Goal: Information Seeking & Learning: Learn about a topic

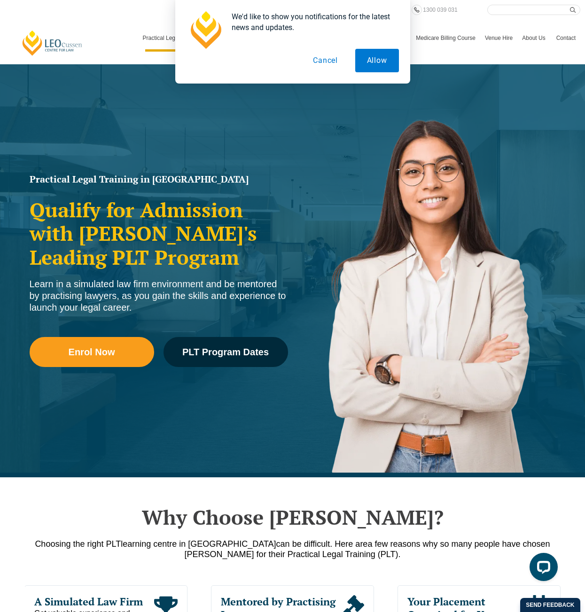
click at [325, 62] on button "Cancel" at bounding box center [325, 60] width 48 height 23
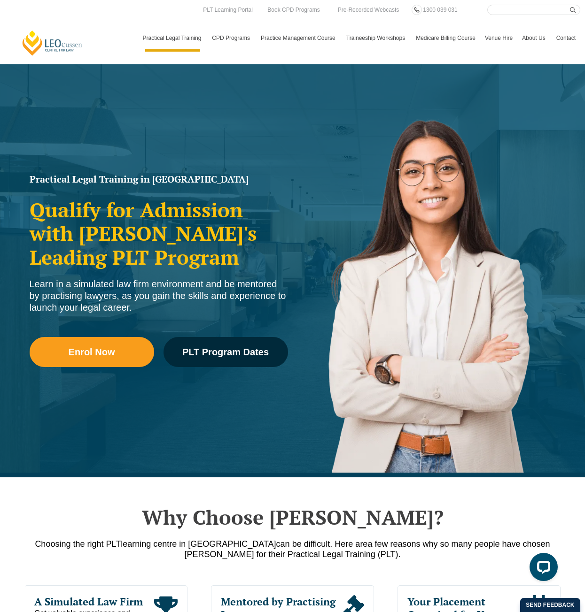
click at [568, 36] on link "Contact" at bounding box center [565, 37] width 29 height 27
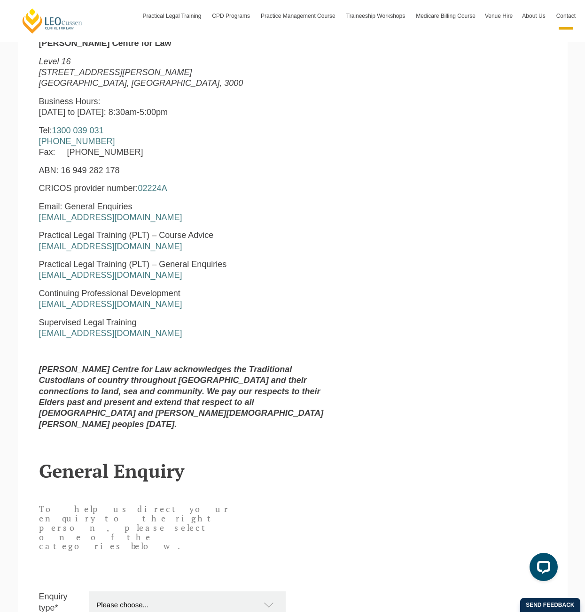
scroll to position [376, 0]
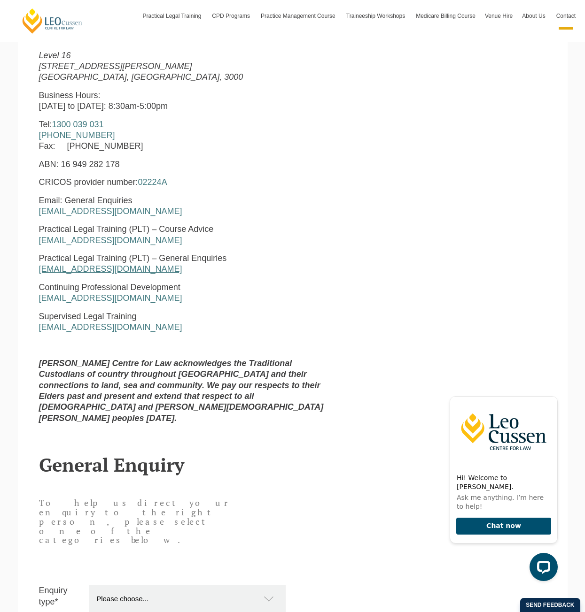
click at [139, 267] on link "pltadmin@leocussen.edu.au" at bounding box center [110, 268] width 143 height 9
click at [373, 220] on div "Leo Cussen Centre for Law Level 16 15 William Street Melbourne, Victoria, 3000 …" at bounding box center [292, 231] width 521 height 399
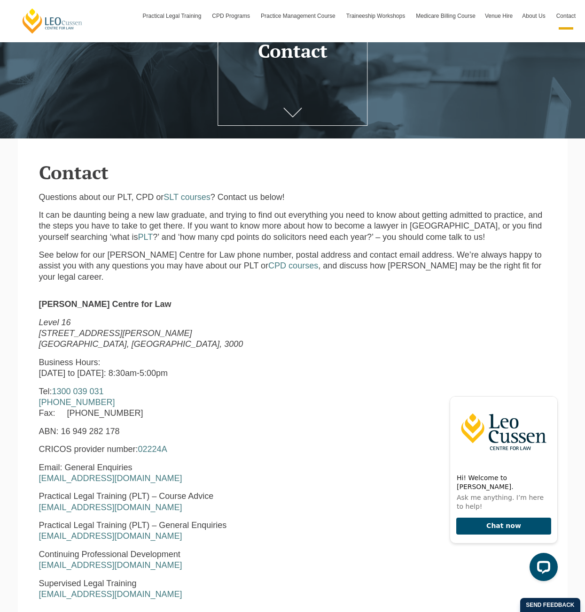
scroll to position [0, 0]
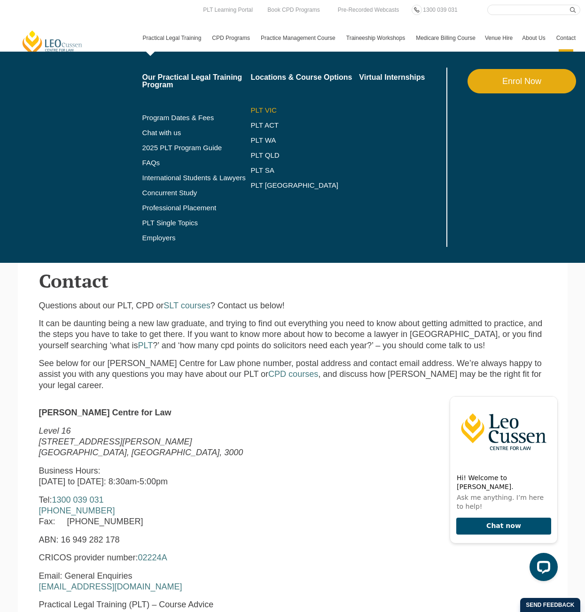
click at [263, 112] on link "PLT VIC" at bounding box center [304, 111] width 108 height 8
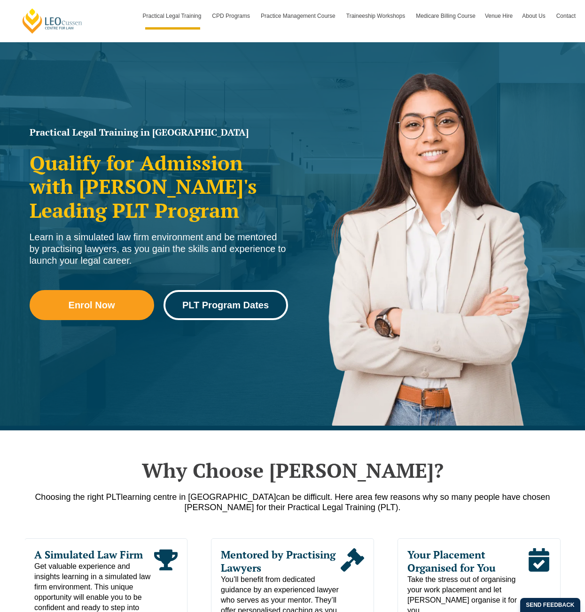
click at [222, 314] on link "PLT Program Dates" at bounding box center [225, 305] width 124 height 30
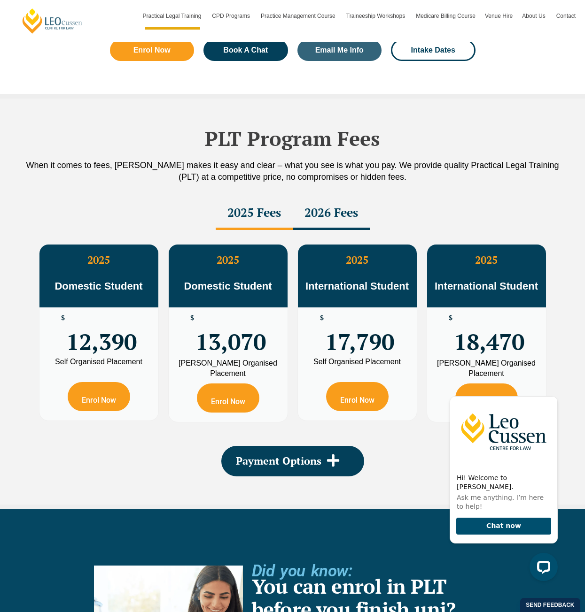
scroll to position [1554, 0]
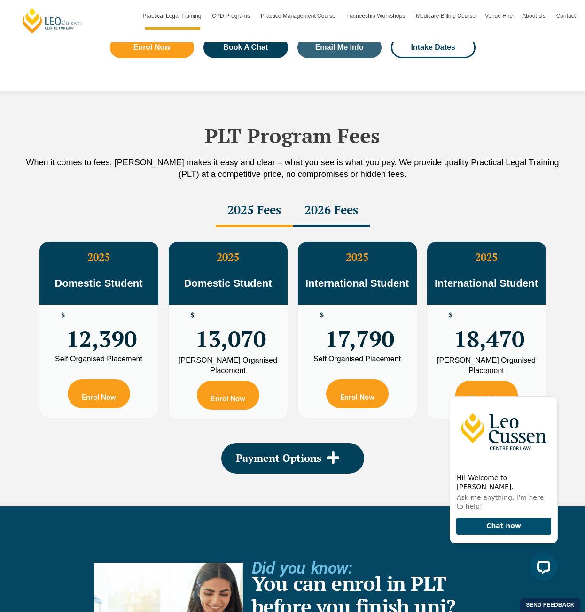
click at [360, 222] on div "2026 Fees" at bounding box center [331, 210] width 77 height 33
click at [277, 216] on div "2025 Fees" at bounding box center [254, 210] width 77 height 33
click at [330, 213] on div "2026 Fees" at bounding box center [331, 210] width 77 height 33
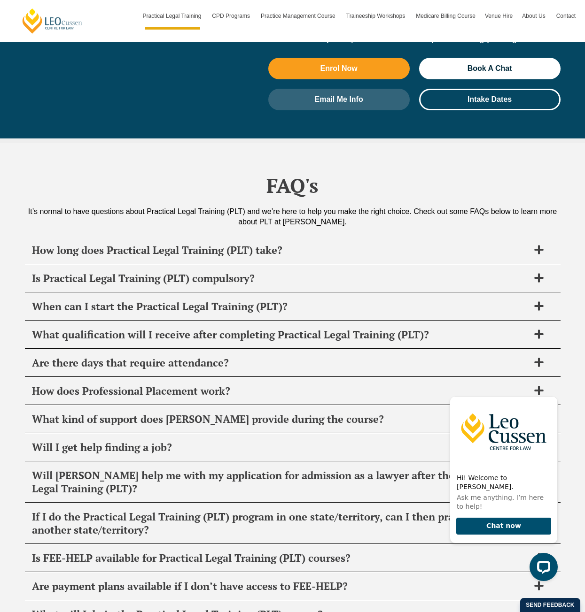
scroll to position [4419, 0]
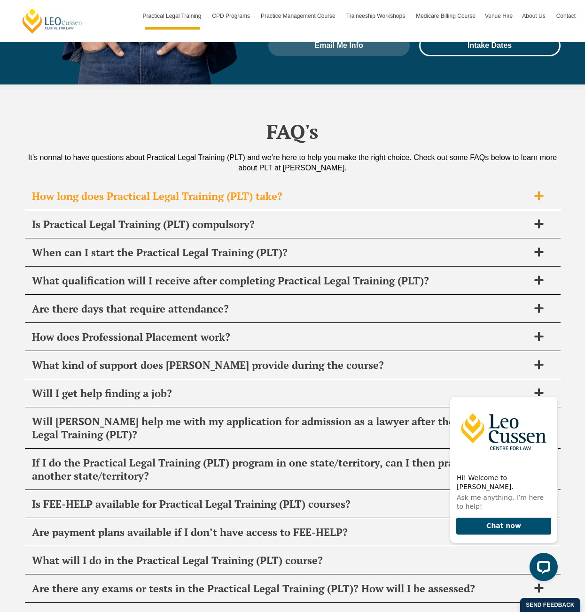
click at [463, 190] on span "How long does Practical Legal Training (PLT) take?" at bounding box center [280, 196] width 497 height 13
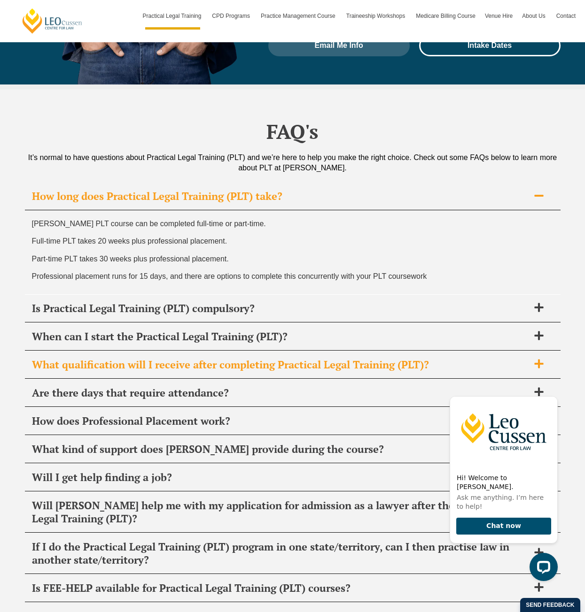
click at [274, 358] on span "What qualification will I receive after completing Practical Legal Training (PL…" at bounding box center [280, 364] width 497 height 13
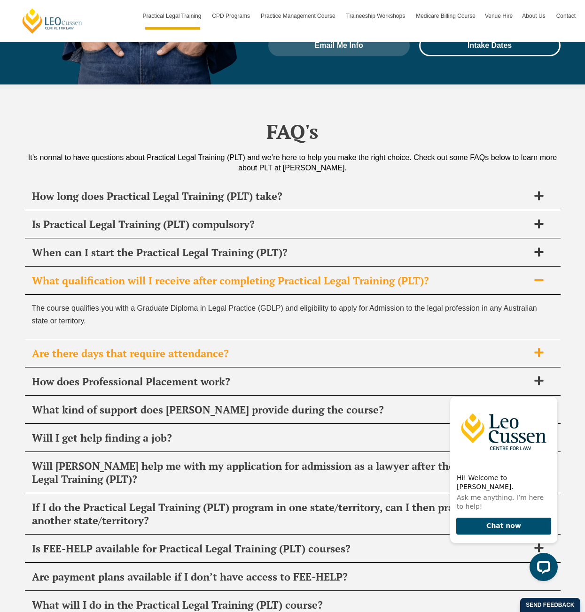
click at [228, 347] on span "Are there days that require attendance?" at bounding box center [280, 353] width 497 height 13
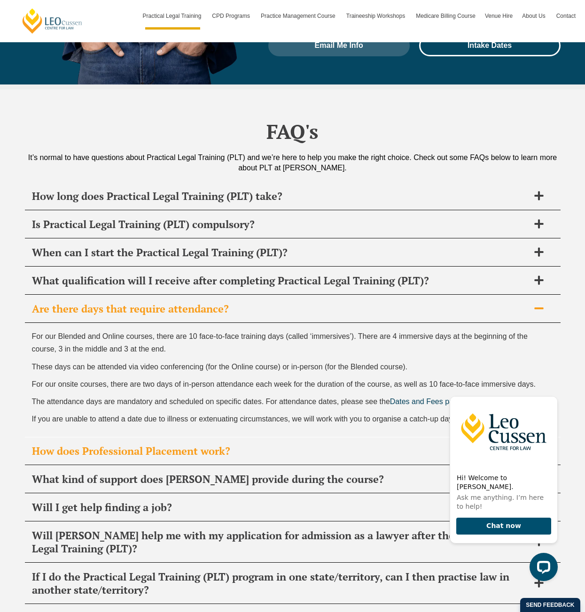
click at [230, 438] on div "How does Professional Placement work?" at bounding box center [292, 452] width 535 height 28
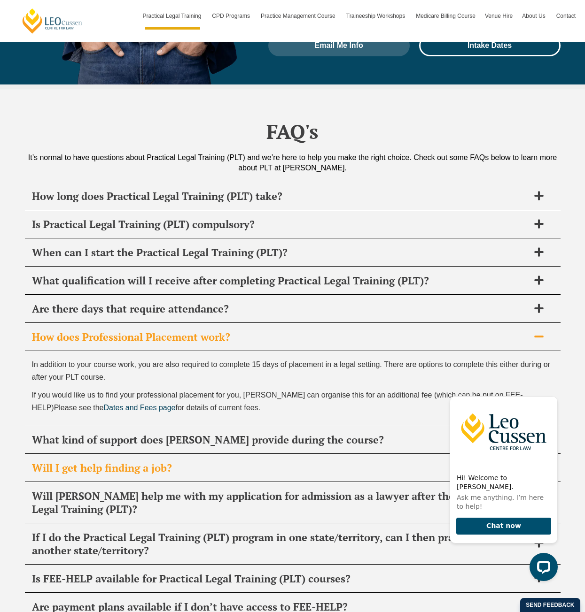
click at [210, 462] on span "Will I get help finding a job?" at bounding box center [280, 468] width 497 height 13
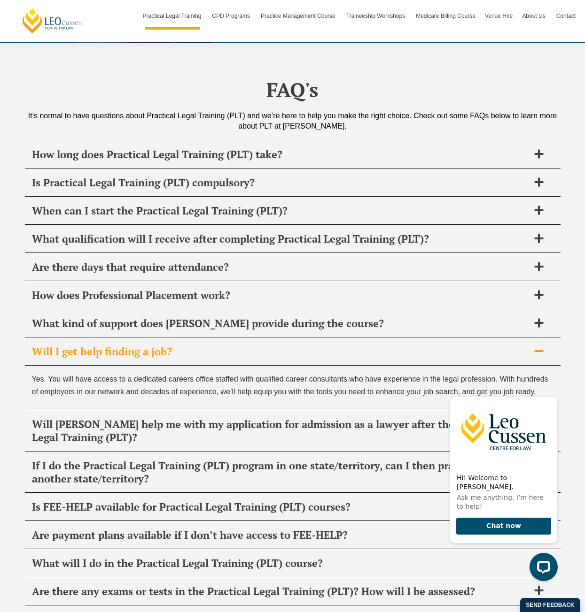
scroll to position [4466, 0]
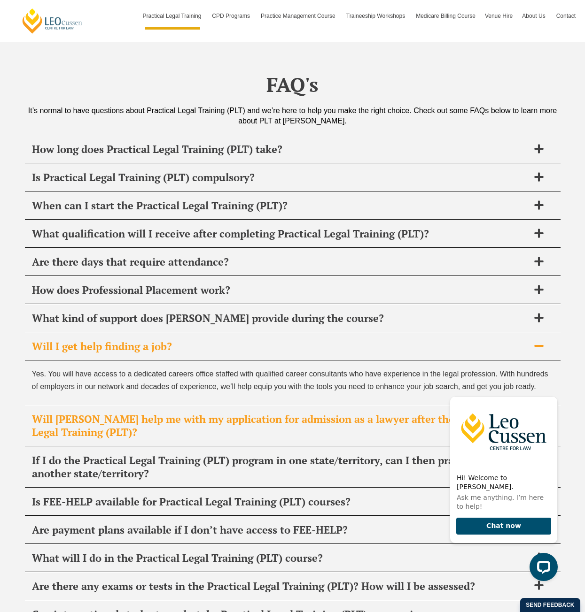
click at [221, 413] on span "Will [PERSON_NAME] help me with my application for admission as a lawyer after …" at bounding box center [280, 426] width 497 height 26
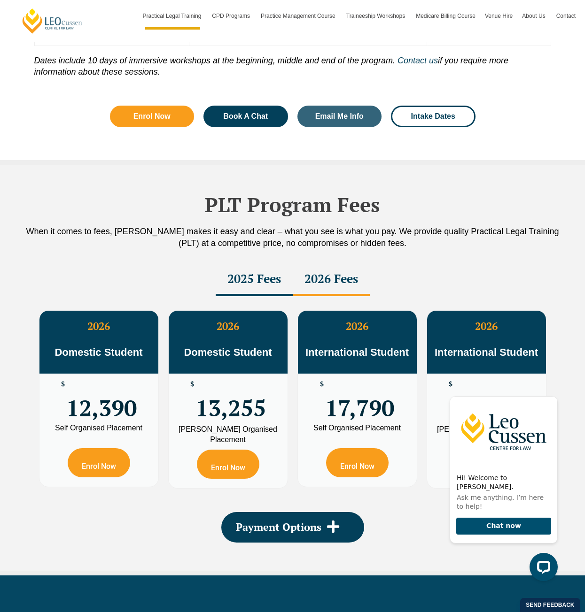
scroll to position [1507, 0]
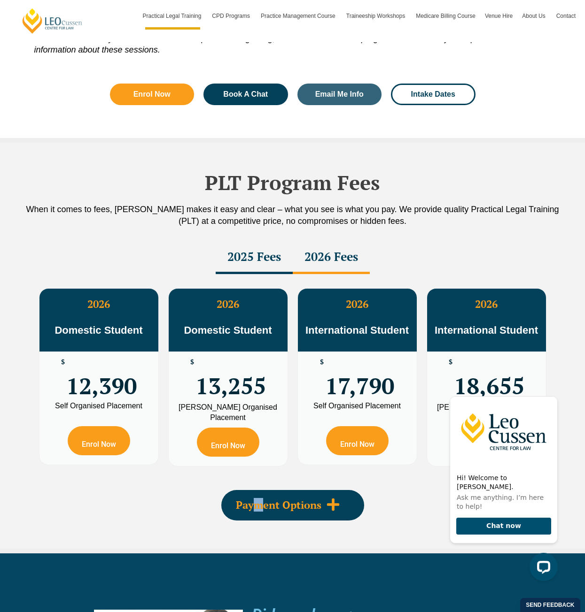
click at [260, 510] on span "Payment Options" at bounding box center [278, 505] width 85 height 10
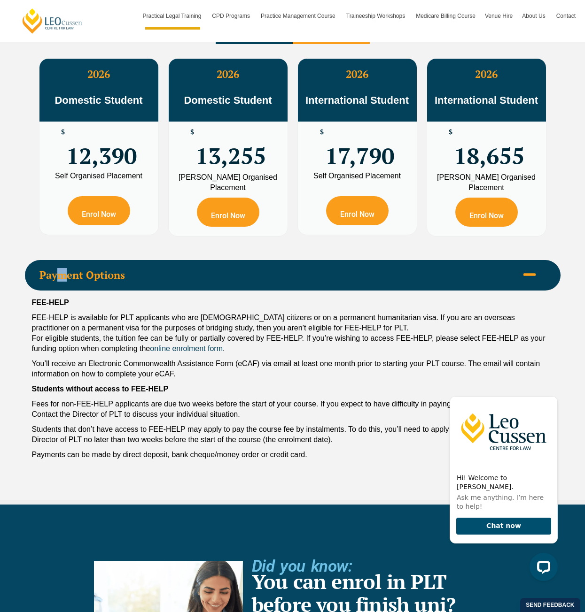
scroll to position [1742, 0]
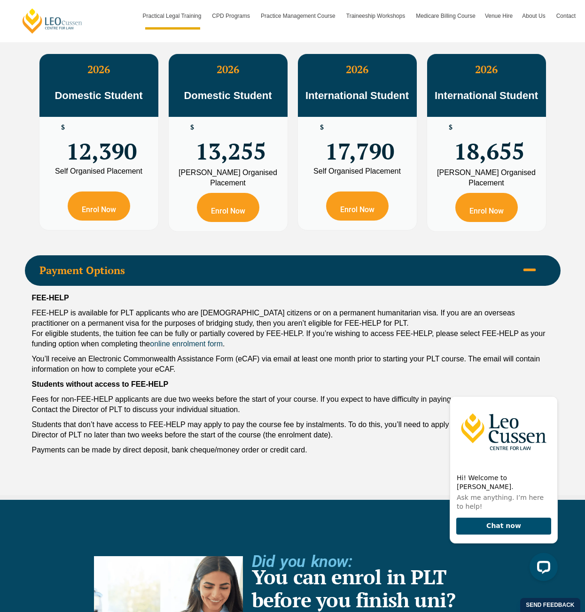
click at [136, 409] on p "Fees for non-FEE-HELP applicants are due two weeks before the start of your cou…" at bounding box center [292, 404] width 521 height 21
drag, startPoint x: 32, startPoint y: 303, endPoint x: 78, endPoint y: 305, distance: 46.0
click at [78, 303] on p "FEE-HELP" at bounding box center [292, 298] width 521 height 10
copy strong "FEE-HELP"
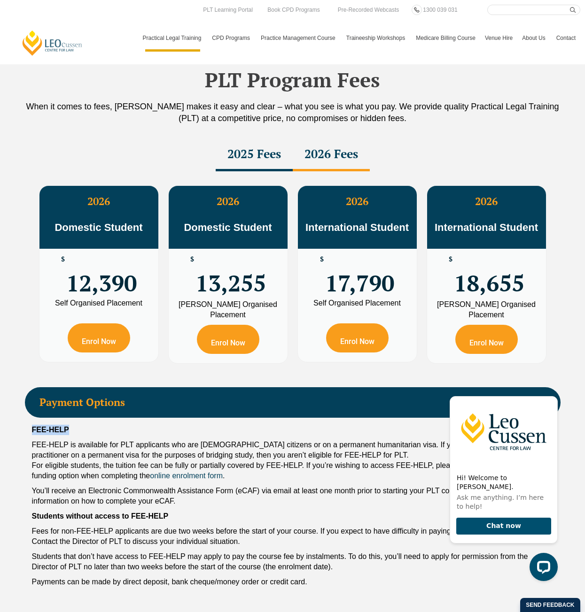
scroll to position [1601, 0]
